Goal: Complete application form

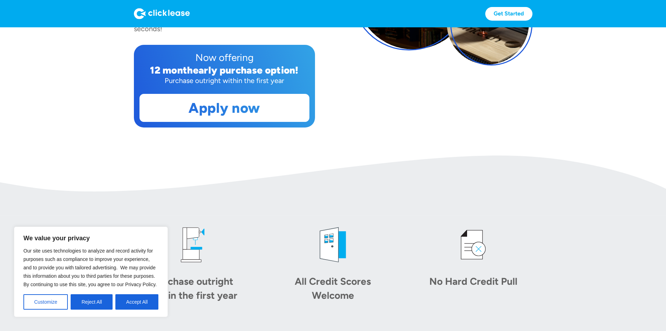
scroll to position [175, 0]
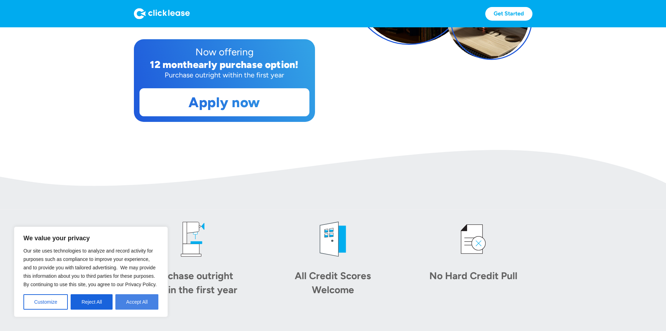
click at [130, 301] on button "Accept All" at bounding box center [136, 301] width 43 height 15
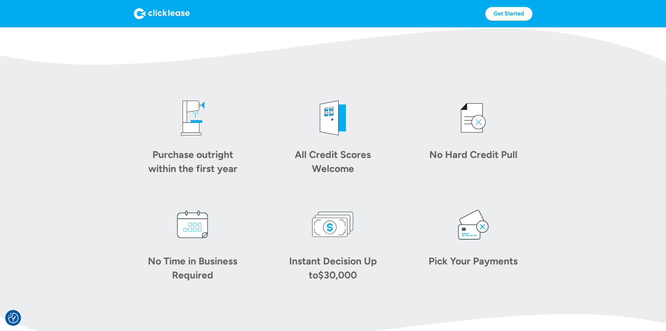
scroll to position [210, 0]
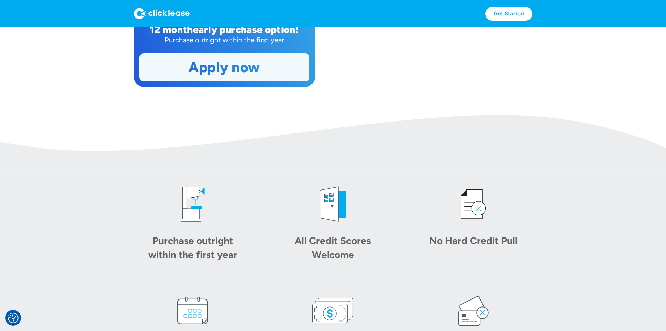
click at [192, 81] on link "Apply now" at bounding box center [224, 67] width 169 height 27
